Goal: Check status: Check status

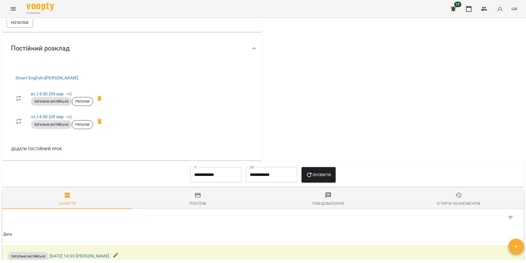
scroll to position [220, 0]
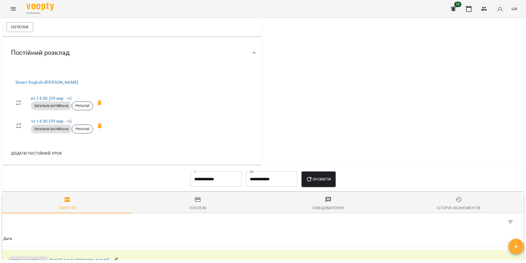
drag, startPoint x: 193, startPoint y: 193, endPoint x: 204, endPoint y: 189, distance: 11.7
click at [194, 191] on div "**********" at bounding box center [263, 179] width 522 height 24
click at [206, 187] on input "**********" at bounding box center [216, 178] width 51 height 15
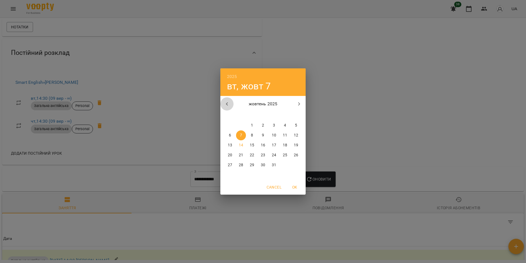
click at [228, 107] on icon "button" at bounding box center [227, 104] width 7 height 7
click at [237, 127] on span "2" at bounding box center [241, 126] width 10 height 6
type input "**********"
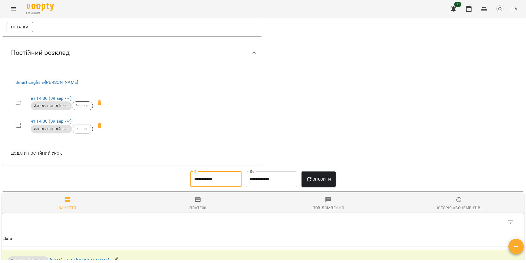
click at [310, 182] on icon "button" at bounding box center [309, 179] width 7 height 7
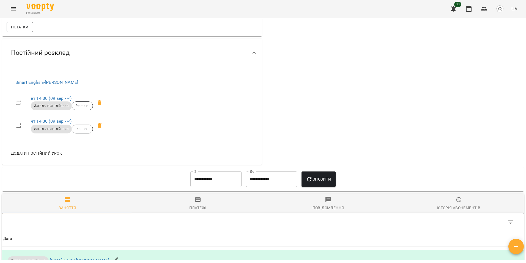
click at [449, 208] on div "Історія абонементів" at bounding box center [459, 207] width 44 height 7
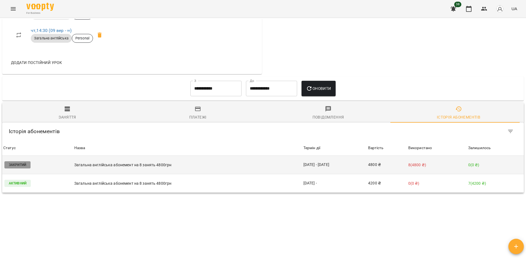
scroll to position [315, 0]
click at [107, 166] on p "Загальна англійська абонемент на 8 занять 4800грн" at bounding box center [187, 165] width 227 height 6
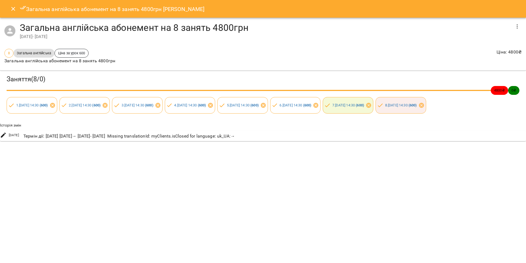
click at [12, 9] on icon "Close" at bounding box center [13, 9] width 7 height 7
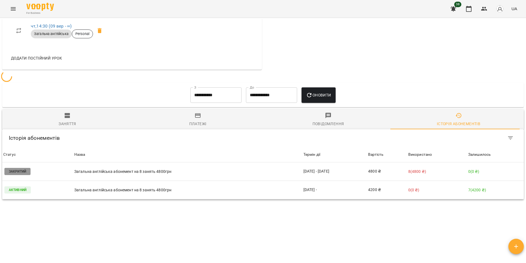
scroll to position [258, 0]
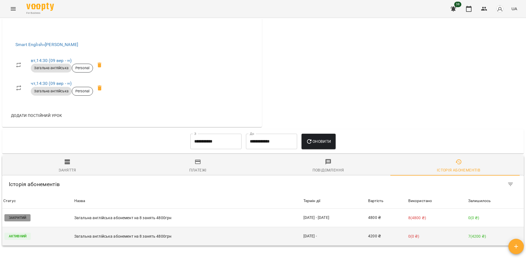
click at [92, 238] on p "Загальна англійська абонемент на 8 занять 4800грн" at bounding box center [187, 236] width 227 height 6
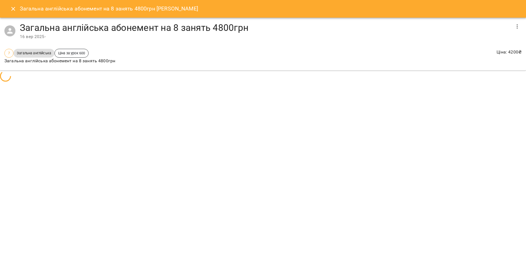
click at [93, 238] on div "Загальна англійська абонемент на 8 занять 4800грн [PERSON_NAME] Загальна англій…" at bounding box center [263, 131] width 526 height 263
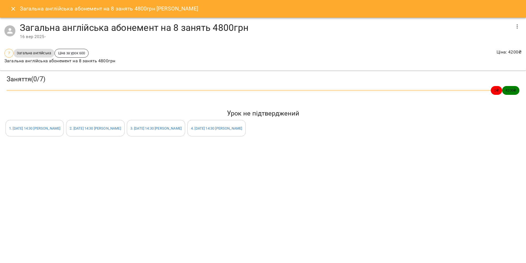
click at [13, 9] on icon "Close" at bounding box center [13, 9] width 4 height 4
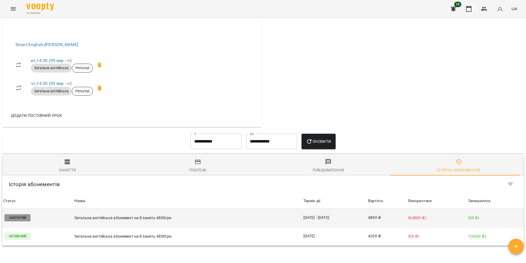
click at [132, 221] on p "Загальна англійська абонемент на 8 занять 4800грн" at bounding box center [187, 218] width 227 height 6
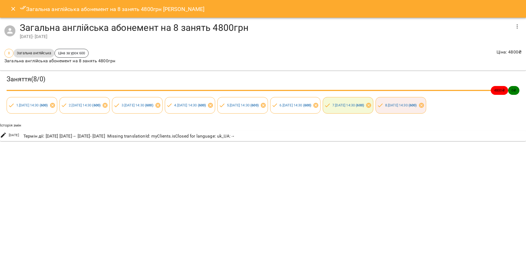
click at [15, 10] on icon "Close" at bounding box center [13, 9] width 7 height 7
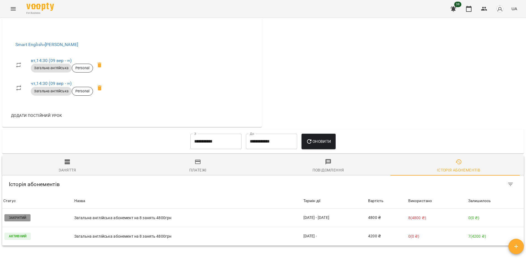
click at [66, 173] on div "Заняття" at bounding box center [68, 170] width 18 height 7
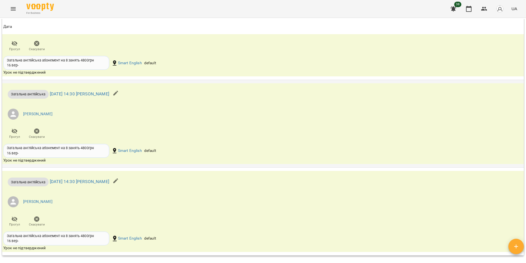
scroll to position [1222, 0]
